Goal: Communication & Community: Answer question/provide support

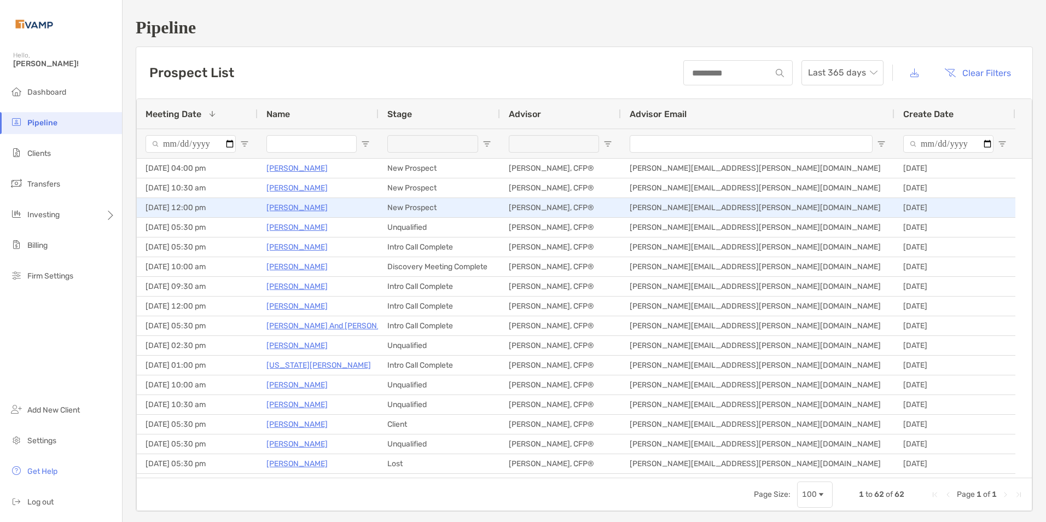
click at [291, 210] on p "[PERSON_NAME]" at bounding box center [296, 208] width 61 height 14
click at [294, 210] on p "[PERSON_NAME]" at bounding box center [296, 208] width 61 height 14
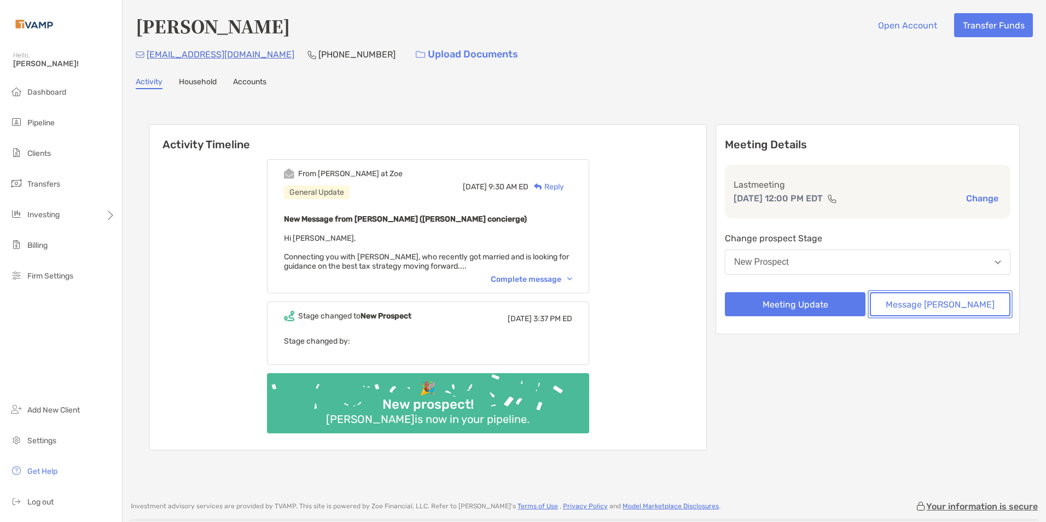
click at [945, 304] on button "Message [PERSON_NAME]" at bounding box center [940, 304] width 141 height 24
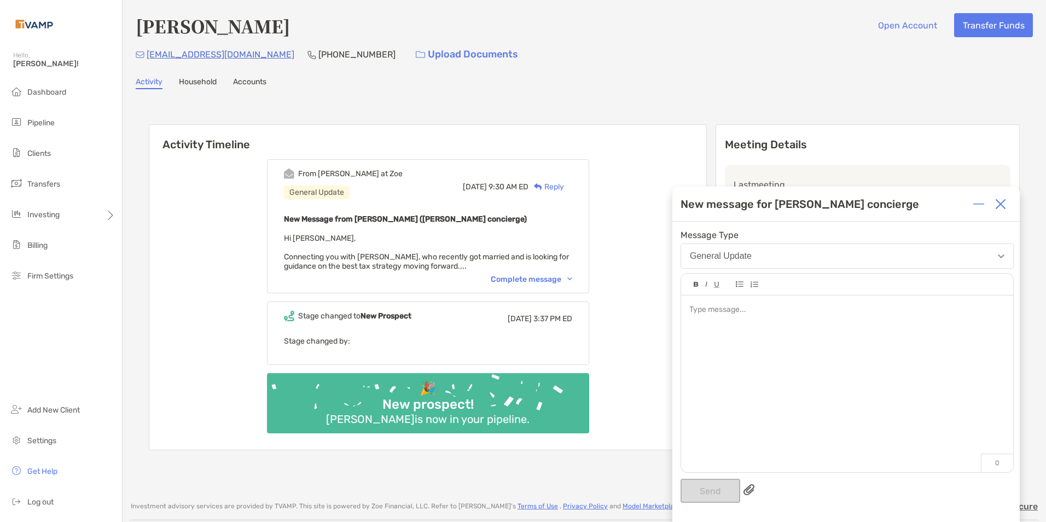
click at [740, 303] on div at bounding box center [847, 378] width 332 height 166
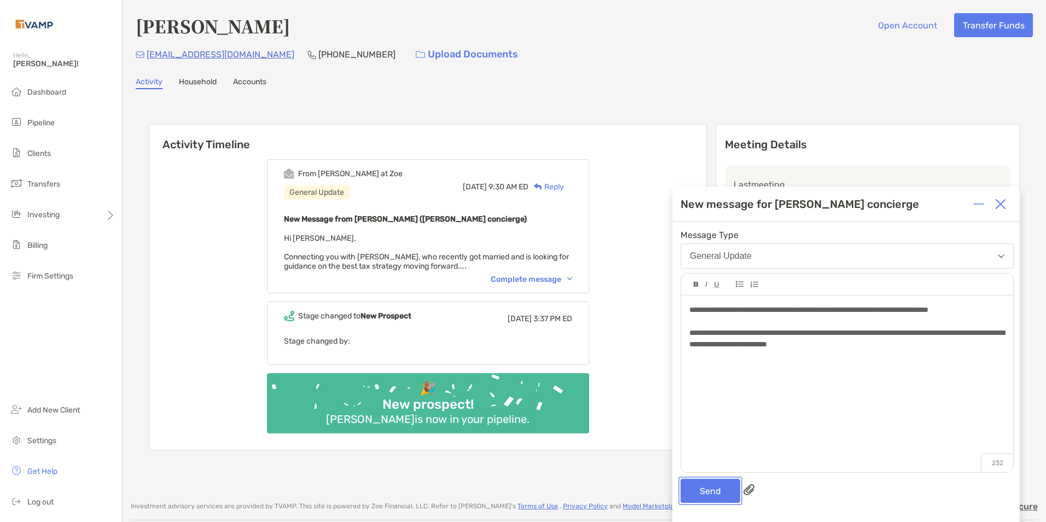
click at [703, 484] on button "Send" at bounding box center [711, 491] width 60 height 24
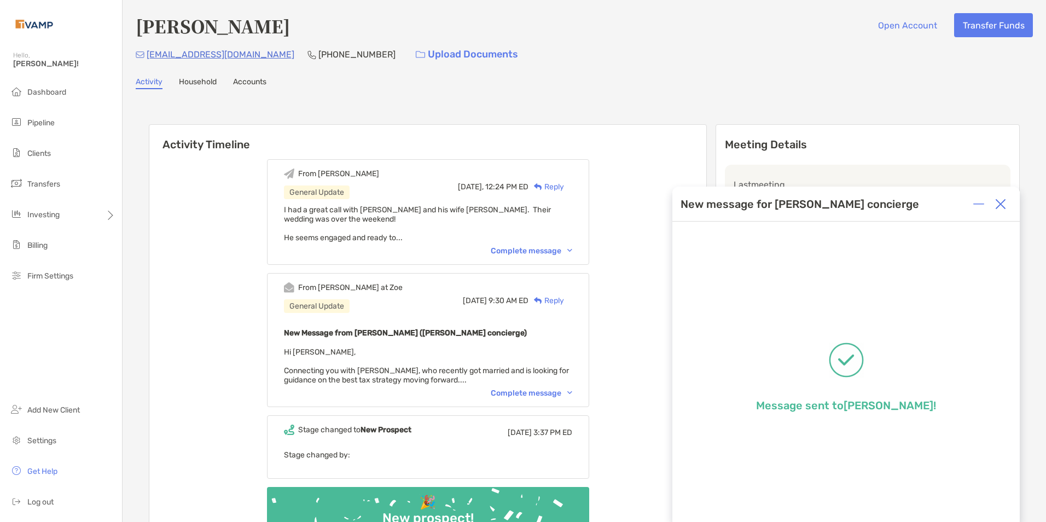
click at [1001, 201] on img at bounding box center [1000, 204] width 11 height 11
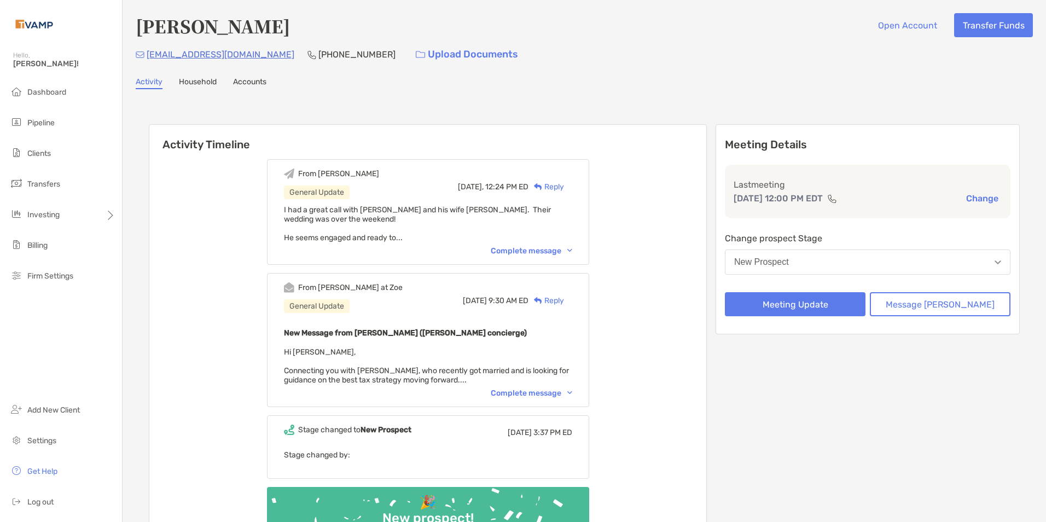
click at [805, 271] on button "New Prospect" at bounding box center [868, 262] width 286 height 25
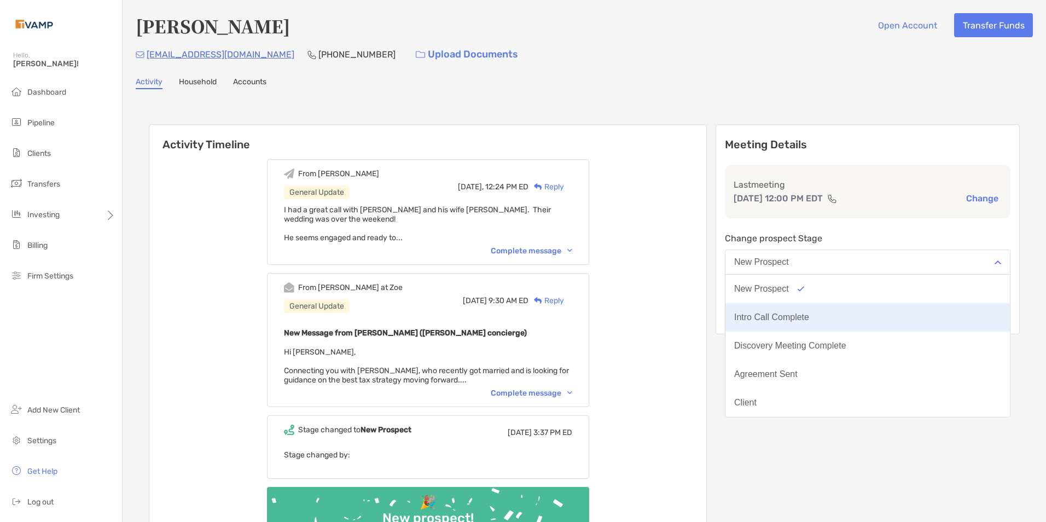
click at [803, 312] on button "Intro Call Complete" at bounding box center [868, 317] width 285 height 28
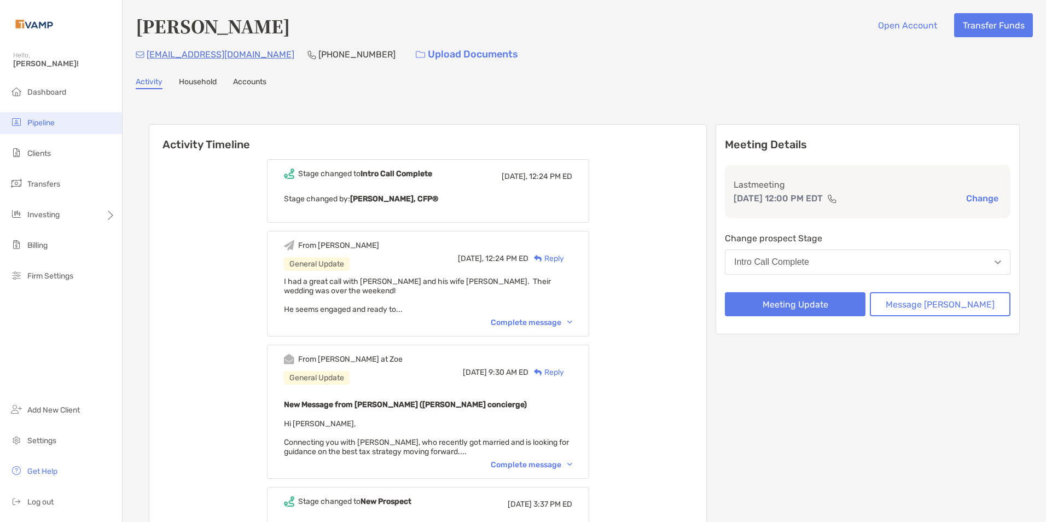
click at [43, 113] on li "Pipeline" at bounding box center [61, 123] width 122 height 22
